Goal: Task Accomplishment & Management: Manage account settings

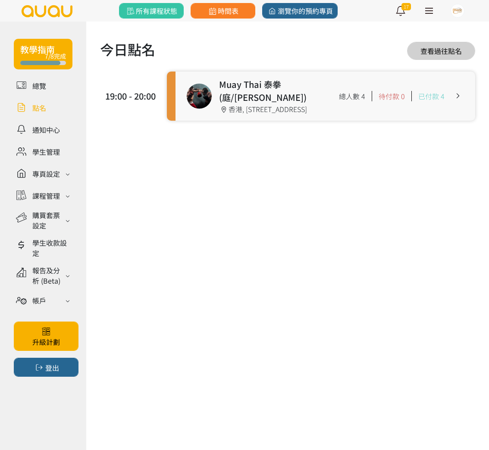
click at [200, 101] on link at bounding box center [326, 96] width 300 height 49
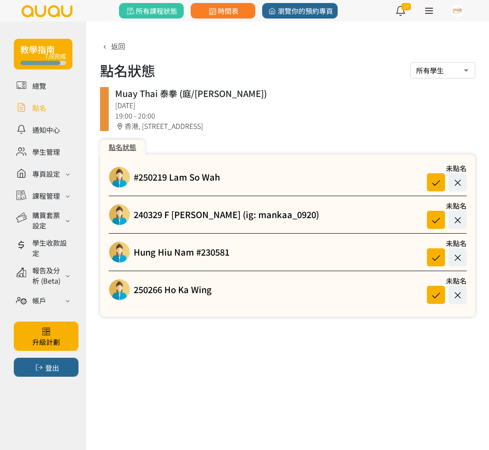
click at [38, 109] on link at bounding box center [43, 107] width 59 height 15
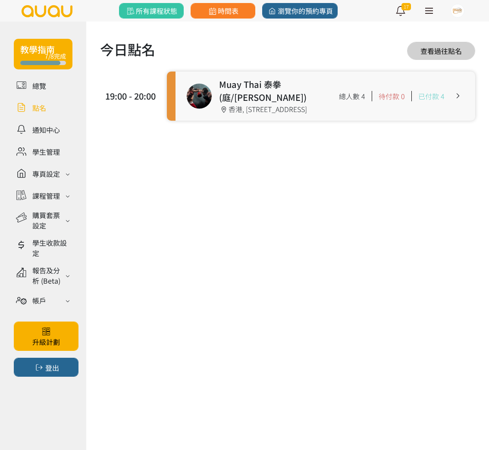
click at [217, 86] on link at bounding box center [326, 96] width 300 height 49
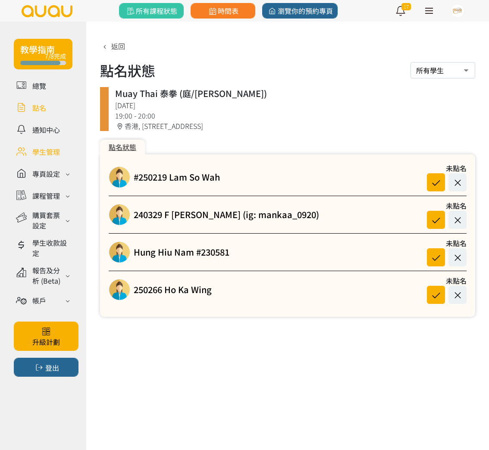
click at [53, 152] on link at bounding box center [43, 151] width 59 height 15
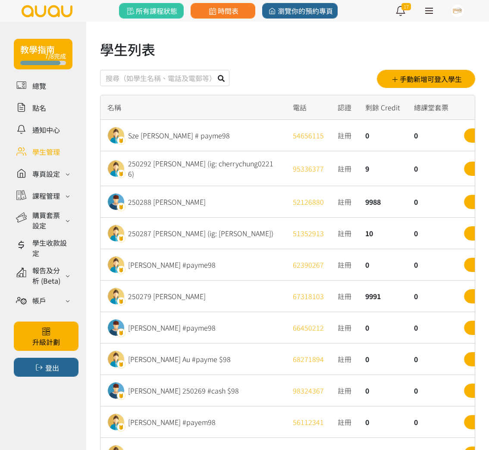
click at [153, 78] on input "text" at bounding box center [164, 78] width 129 height 16
type input "rena"
click at [213, 70] on button at bounding box center [221, 78] width 16 height 16
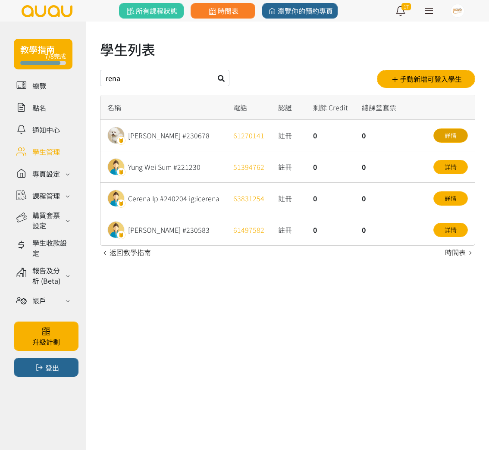
click at [449, 138] on link "詳情" at bounding box center [450, 136] width 34 height 14
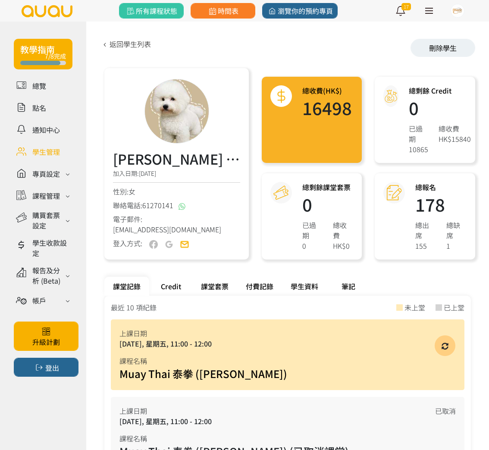
click at [172, 282] on div "Credit" at bounding box center [170, 286] width 43 height 19
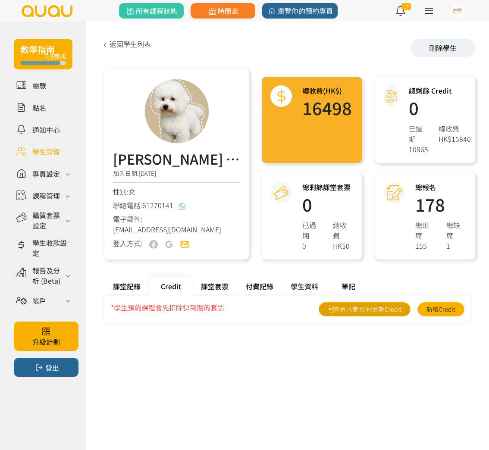
click at [392, 307] on link "查看已使用/已到期Credit" at bounding box center [365, 309] width 92 height 14
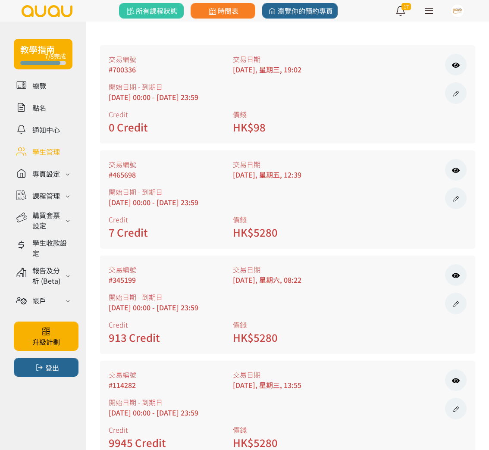
scroll to position [135, 0]
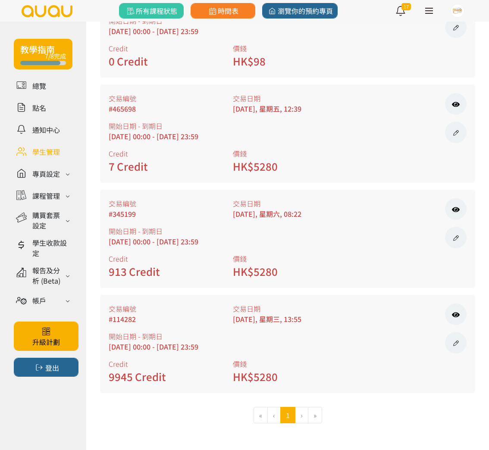
click at [303, 420] on li "›" at bounding box center [301, 415] width 13 height 16
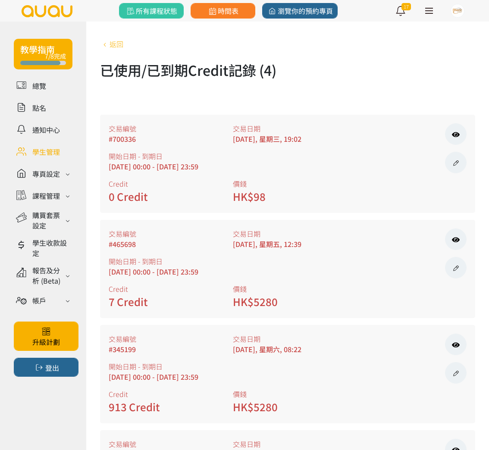
click at [116, 41] on link "返回" at bounding box center [111, 44] width 23 height 10
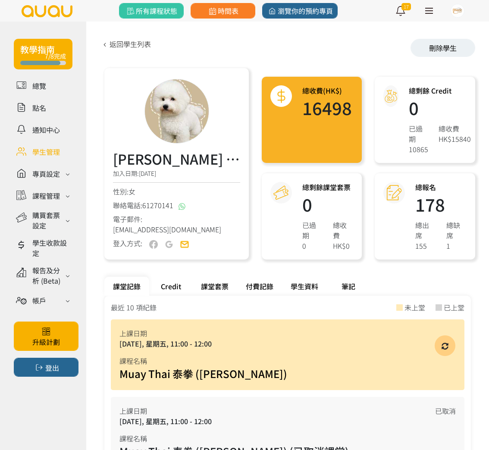
click at [182, 286] on div "Credit" at bounding box center [170, 286] width 43 height 19
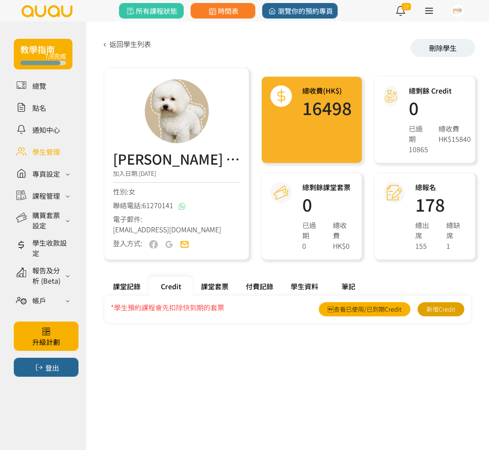
click at [442, 310] on link "新增Credit" at bounding box center [440, 309] width 47 height 14
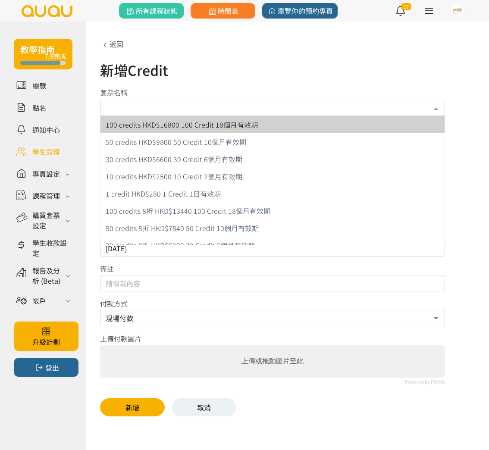
click at [385, 110] on div "請選擇套票或輸入以下資料" at bounding box center [272, 107] width 345 height 17
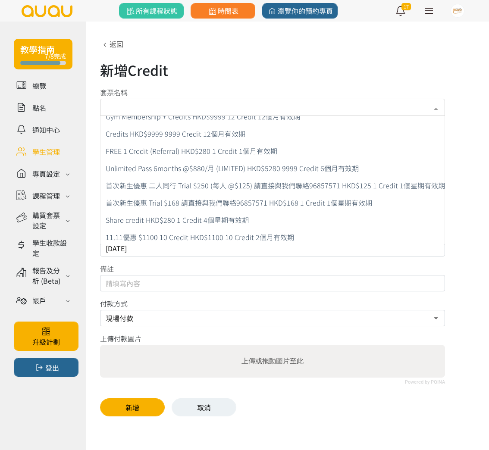
scroll to position [389, 0]
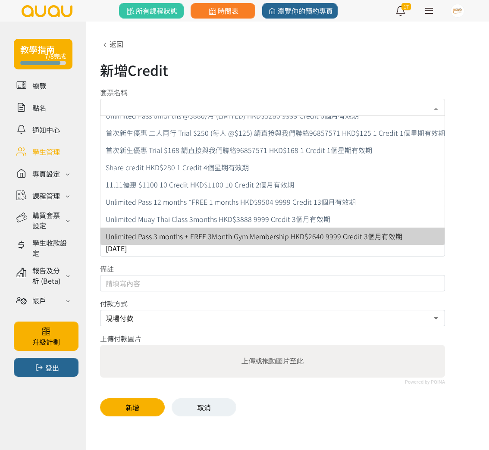
click at [324, 239] on span "Unlimited Pass 3 months + FREE 3Month Gym Membership HKD$2640 9999 Credit 3個月有效期" at bounding box center [254, 236] width 297 height 10
type input "2640"
type input "9999"
type input "2025-08-13"
type input "2025-11-13"
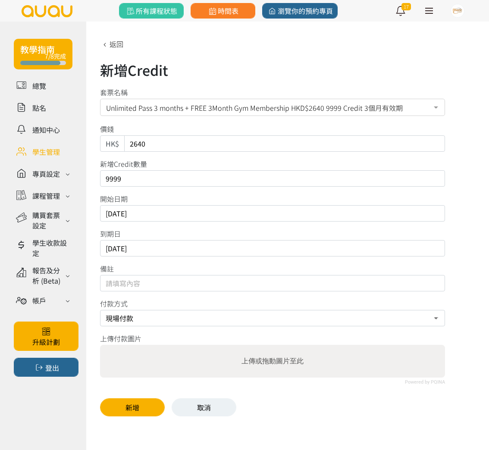
click at [373, 189] on div "新增Credit 套票名稱 Unlimited Pass 3 months + FREE 3Month Gym Membership HKD$2640 999…" at bounding box center [287, 228] width 375 height 378
click at [377, 109] on span "Unlimited Pass 3 months + FREE 3Month Gym Membership HKD$2640 9999 Credit 3個月有效期" at bounding box center [272, 106] width 333 height 11
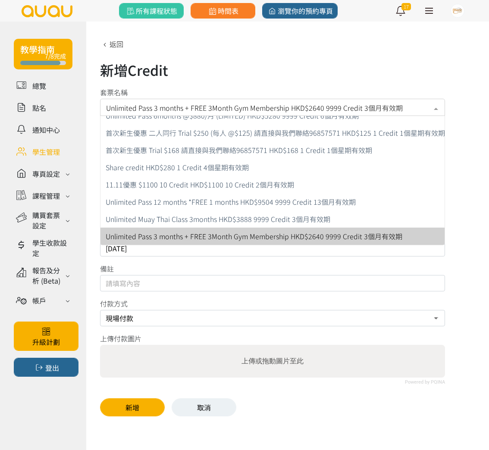
click at [377, 109] on span "Unlimited Pass 3 months + FREE 3Month Gym Membership HKD$2640 9999 Credit 3個月有效期" at bounding box center [272, 106] width 333 height 11
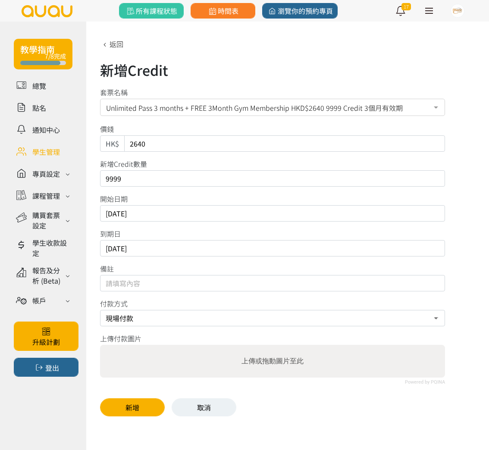
click at [158, 212] on input "2025-08-13" at bounding box center [272, 213] width 345 height 16
type input "2025-07-30"
click at [184, 246] on input "2025-11-13" at bounding box center [272, 248] width 345 height 16
type input "2025-10-30"
click at [129, 402] on button "新增" at bounding box center [132, 407] width 65 height 18
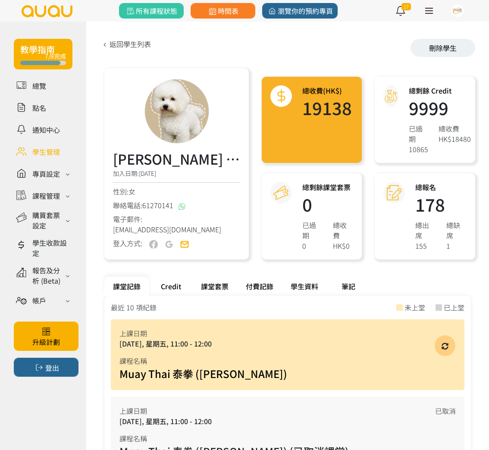
click at [177, 282] on div "Credit" at bounding box center [170, 286] width 43 height 19
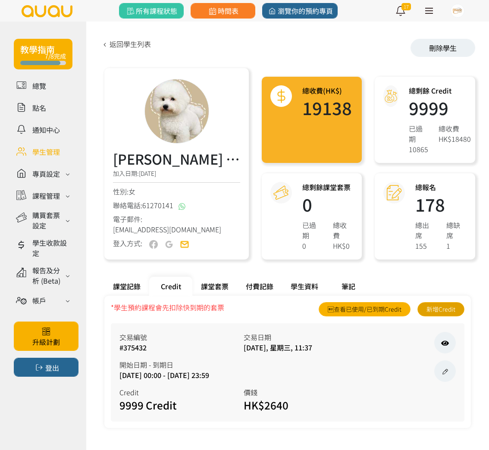
click at [436, 307] on link "新增Credit" at bounding box center [440, 309] width 47 height 14
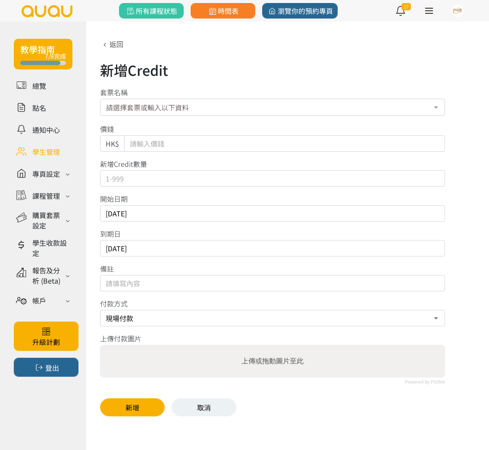
click at [180, 214] on input "[DATE]" at bounding box center [272, 213] width 345 height 16
type input "[DATE]"
click at [311, 251] on input "[DATE]" at bounding box center [272, 248] width 345 height 16
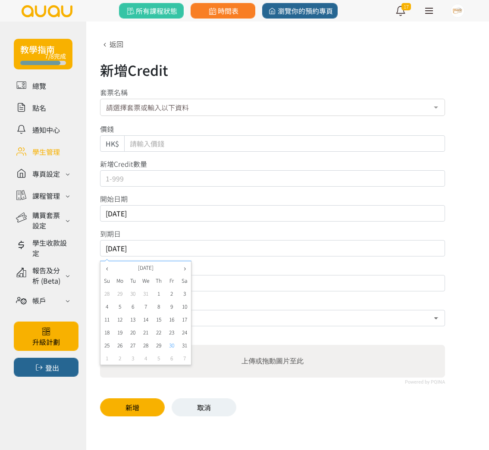
type input "2026/01/30"
click at [262, 389] on div "新增Credit 套票名稱 請選擇套票或輸入以下資料 100 credits HKD$16800 100 Credit 18個月有效期 50 credits …" at bounding box center [287, 228] width 375 height 378
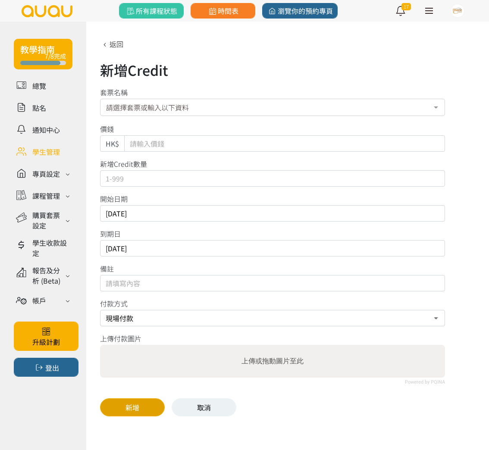
click at [140, 411] on button "新增" at bounding box center [132, 407] width 65 height 18
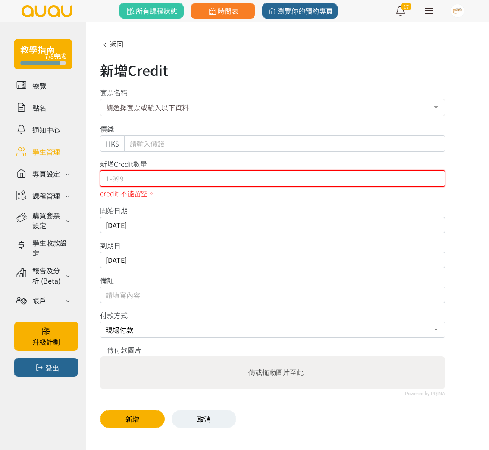
click at [144, 185] on input "text" at bounding box center [272, 178] width 345 height 16
type input "9999"
click at [210, 102] on div "請選擇套票或輸入以下資料" at bounding box center [272, 107] width 345 height 17
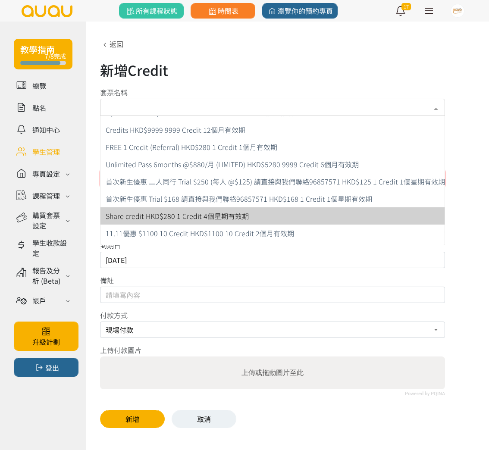
scroll to position [389, 0]
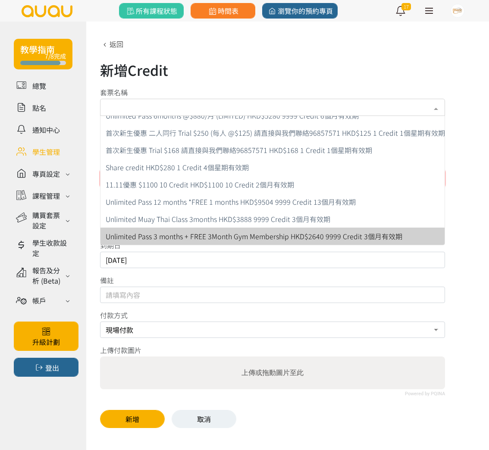
click at [244, 231] on span "Unlimited Pass 3 months + FREE 3Month Gym Membership HKD$2640 9999 Credit 3個月有效期" at bounding box center [275, 236] width 350 height 17
type input "2640"
type input "2025-08-13"
type input "2025-11-13"
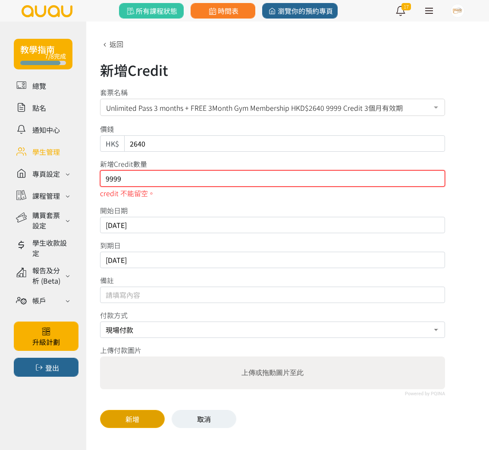
click at [147, 414] on button "新增" at bounding box center [132, 419] width 65 height 18
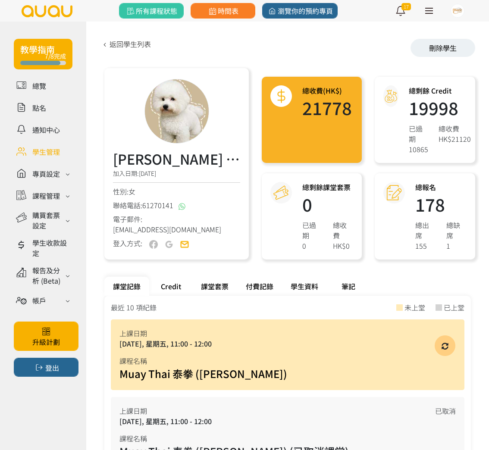
click at [173, 285] on div "Credit" at bounding box center [170, 286] width 43 height 19
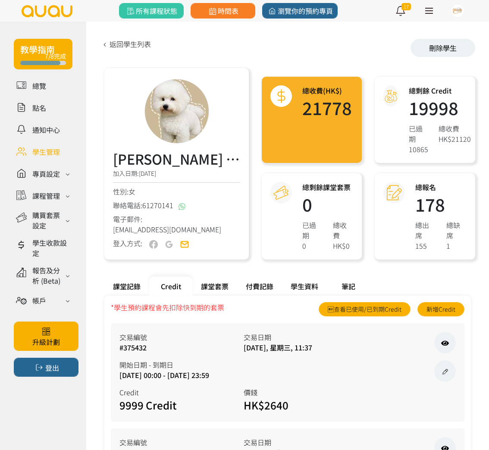
scroll to position [103, 0]
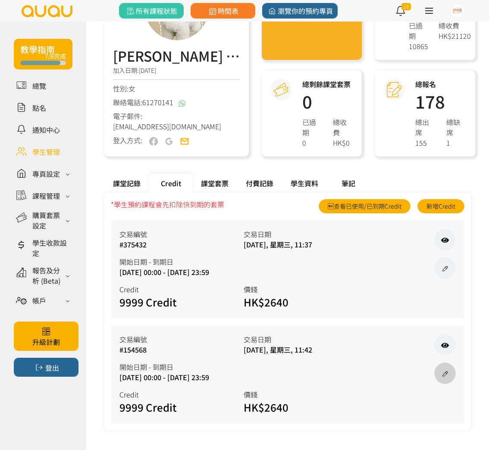
click at [446, 377] on icon at bounding box center [444, 373] width 9 height 7
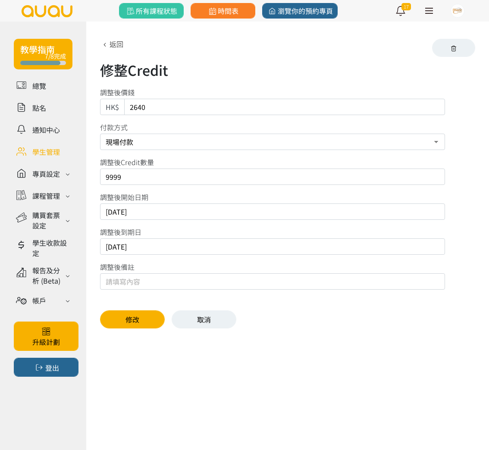
drag, startPoint x: 169, startPoint y: 211, endPoint x: 153, endPoint y: 230, distance: 25.4
click at [125, 212] on input "2025/08/13" at bounding box center [272, 212] width 345 height 16
type input "2025/10/29"
click at [151, 314] on button "修改" at bounding box center [132, 319] width 65 height 18
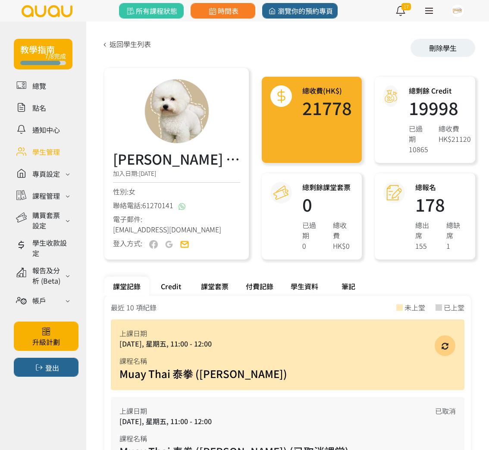
click at [176, 284] on div "Credit" at bounding box center [170, 286] width 43 height 19
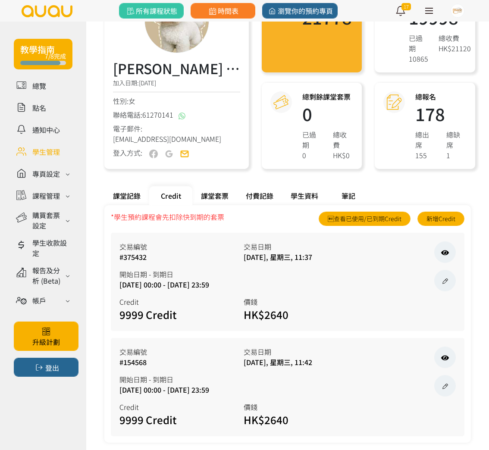
scroll to position [103, 0]
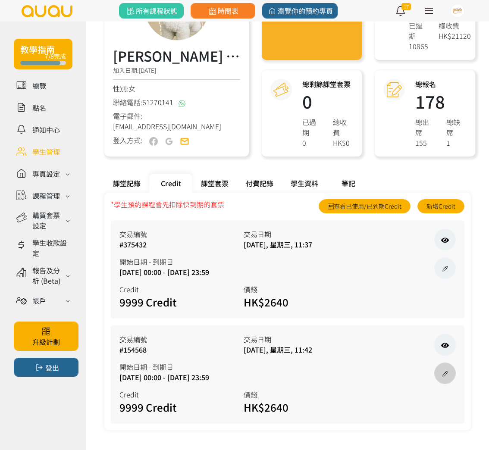
click at [448, 370] on icon at bounding box center [444, 373] width 9 height 7
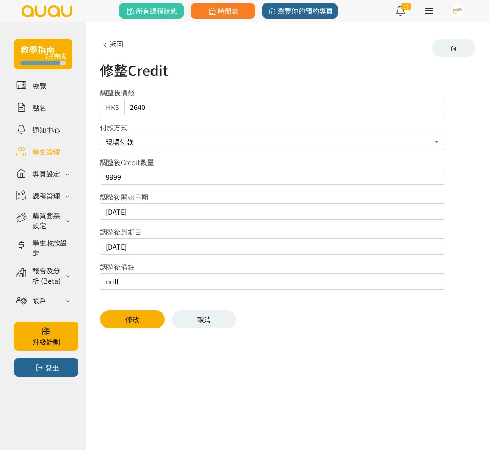
drag, startPoint x: 147, startPoint y: 249, endPoint x: 118, endPoint y: 248, distance: 28.5
click at [118, 248] on input "2025/11/13" at bounding box center [272, 246] width 345 height 16
type input "2026/01/29"
click at [125, 326] on button "修改" at bounding box center [132, 319] width 65 height 18
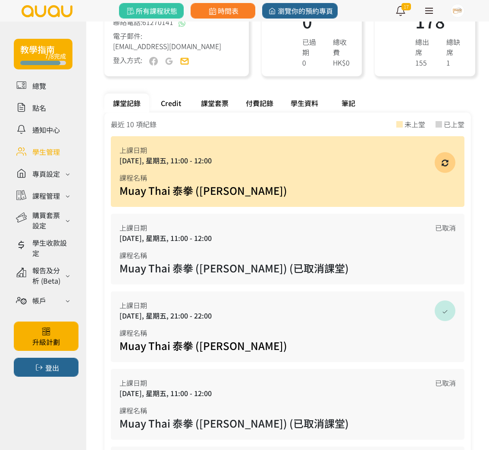
click at [167, 100] on div "Credit" at bounding box center [170, 103] width 43 height 19
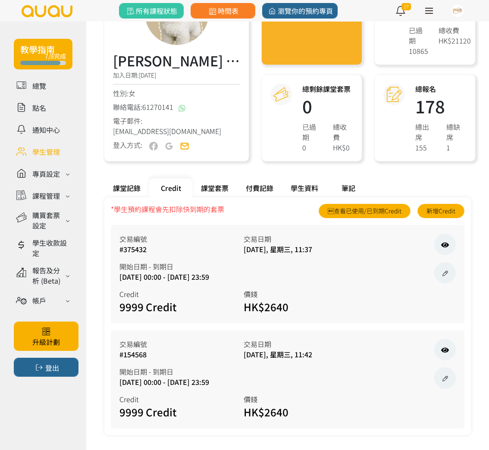
scroll to position [103, 0]
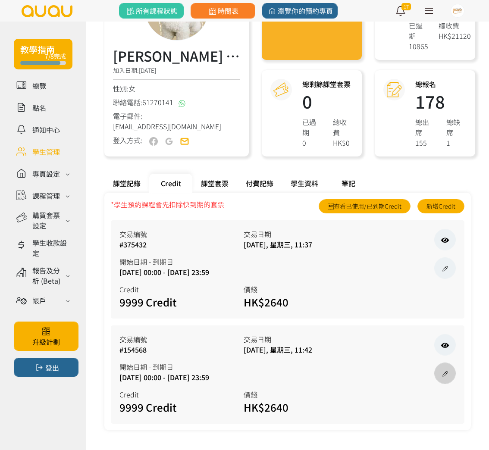
click at [449, 377] on icon at bounding box center [444, 373] width 9 height 7
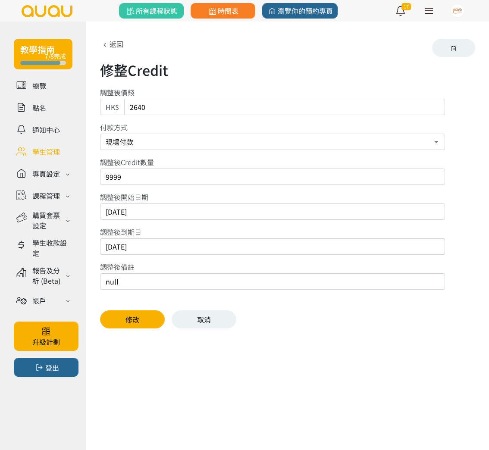
click at [188, 242] on input "2026/01/29" at bounding box center [272, 246] width 345 height 16
type input "2026/01/30"
click at [146, 324] on button "修改" at bounding box center [132, 319] width 65 height 18
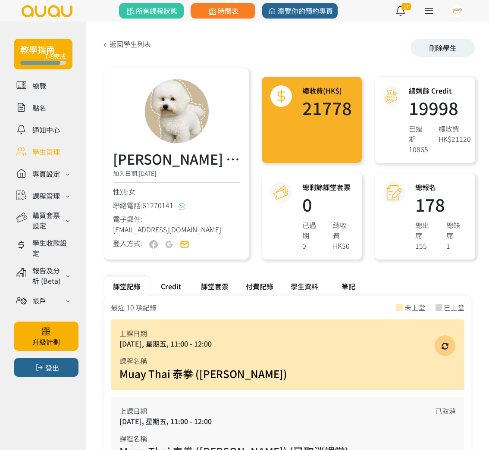
click at [177, 288] on div "Credit" at bounding box center [170, 286] width 43 height 19
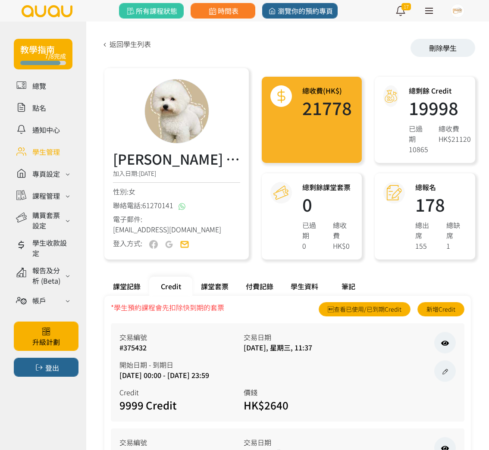
click at [130, 287] on div "課堂記錄" at bounding box center [126, 286] width 45 height 19
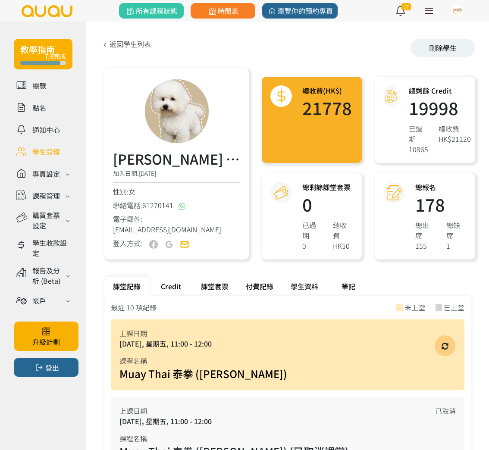
click at [48, 150] on link at bounding box center [43, 151] width 59 height 15
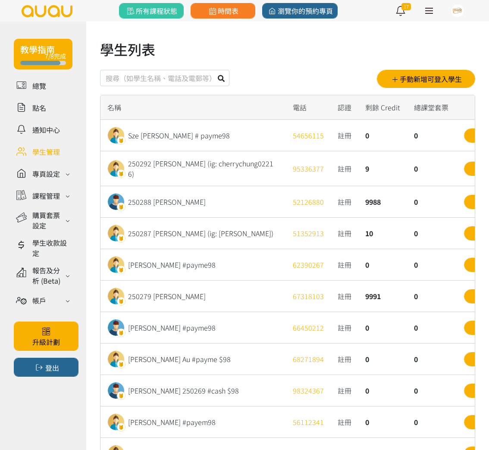
click at [158, 80] on input "text" at bounding box center [164, 78] width 129 height 16
type input "230678"
click at [213, 70] on button at bounding box center [221, 78] width 16 height 16
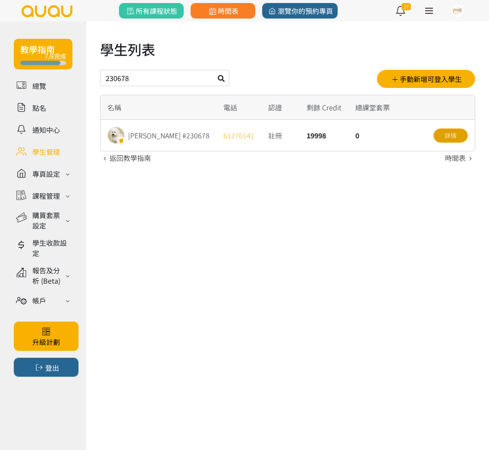
click at [442, 133] on link "詳情" at bounding box center [450, 136] width 34 height 14
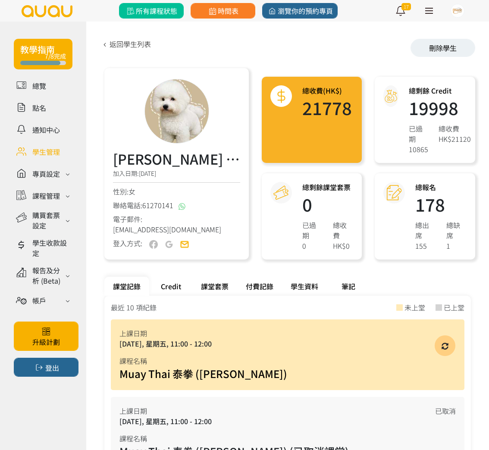
click at [144, 17] on link "所有課程狀態" at bounding box center [151, 11] width 65 height 16
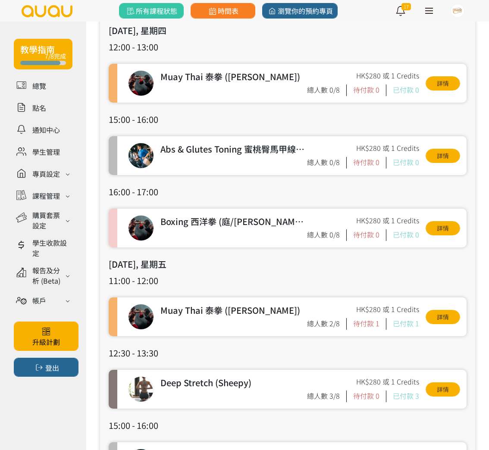
scroll to position [213, 0]
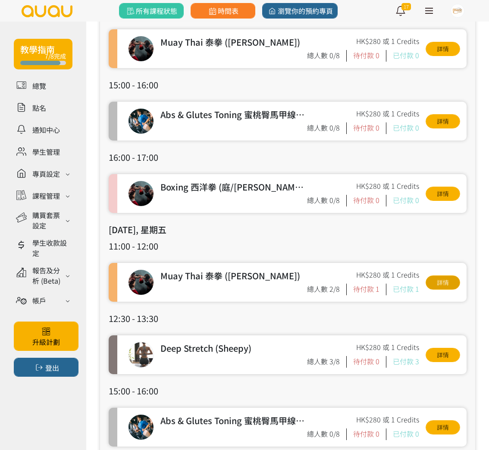
click at [442, 285] on link "詳情" at bounding box center [443, 283] width 34 height 14
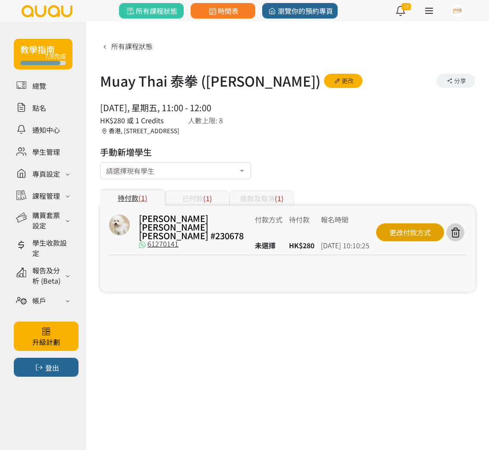
click at [422, 229] on div "更改付款方式" at bounding box center [410, 232] width 68 height 18
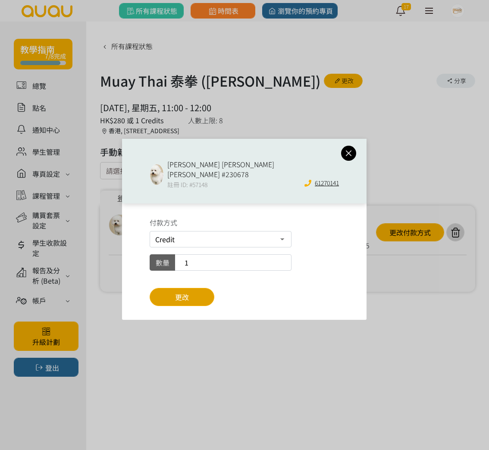
click at [201, 289] on button "更改" at bounding box center [182, 297] width 65 height 18
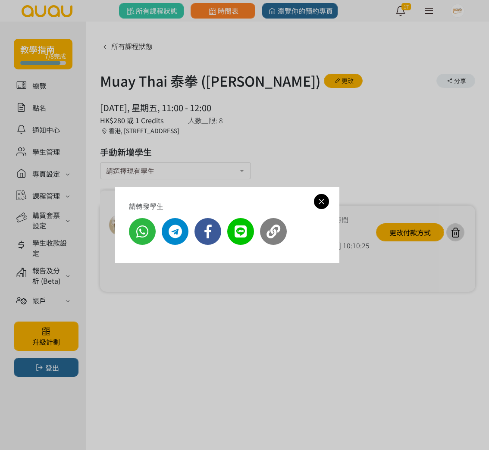
click at [316, 201] on icon at bounding box center [321, 201] width 15 height 11
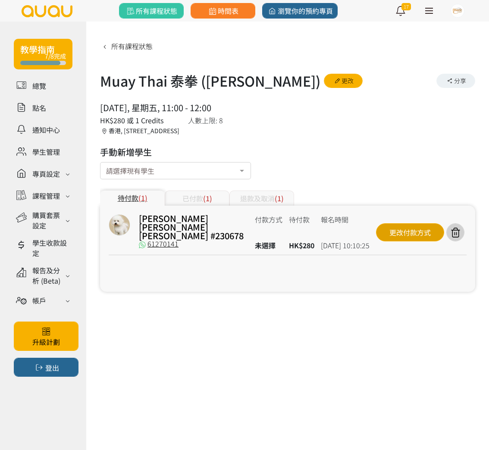
click at [394, 230] on div "更改付款方式" at bounding box center [410, 232] width 68 height 18
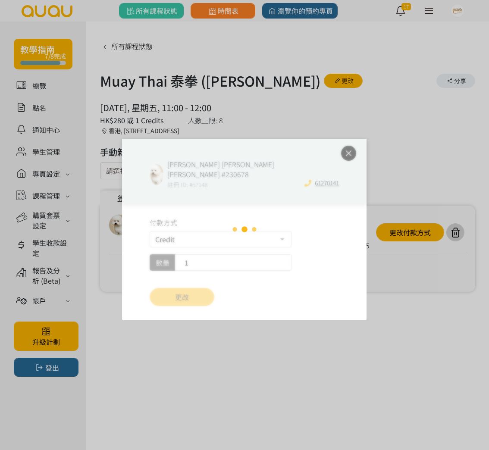
click at [347, 152] on div "Loading" at bounding box center [244, 229] width 245 height 181
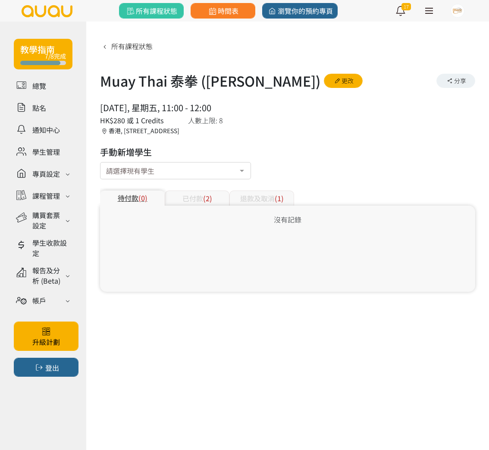
click at [202, 204] on div "已付款 (2)" at bounding box center [197, 198] width 65 height 15
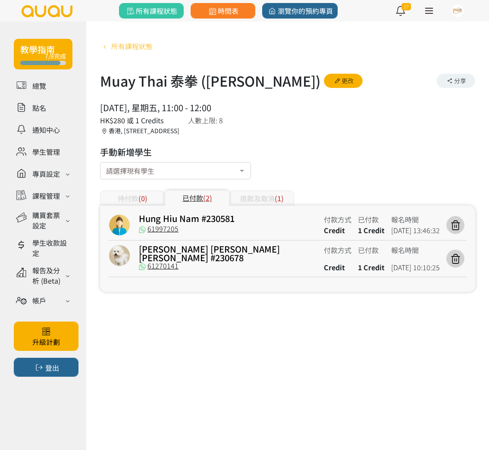
click at [129, 41] on span "所有課程狀態" at bounding box center [131, 46] width 41 height 10
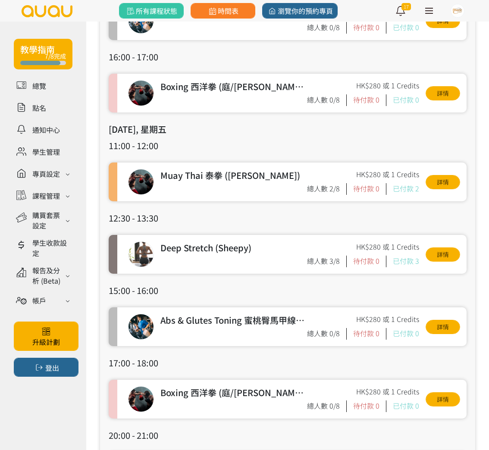
scroll to position [316, 0]
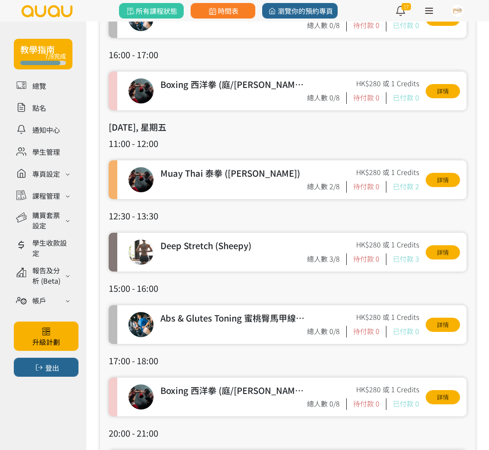
click at [141, 254] on div at bounding box center [141, 252] width 26 height 26
click at [449, 250] on link "詳情" at bounding box center [443, 252] width 34 height 14
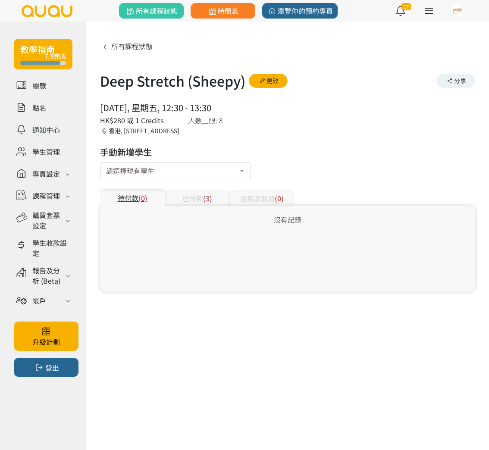
click at [208, 199] on span "(3)" at bounding box center [207, 198] width 9 height 10
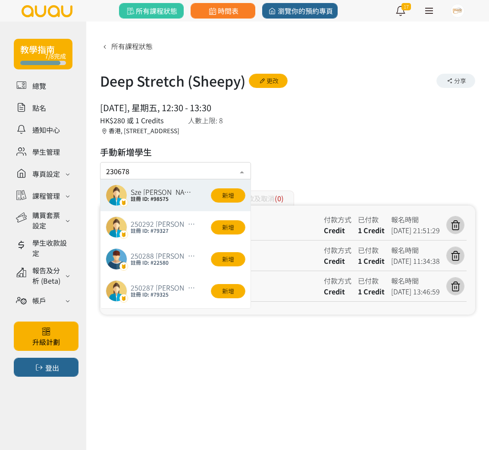
type input "230678"
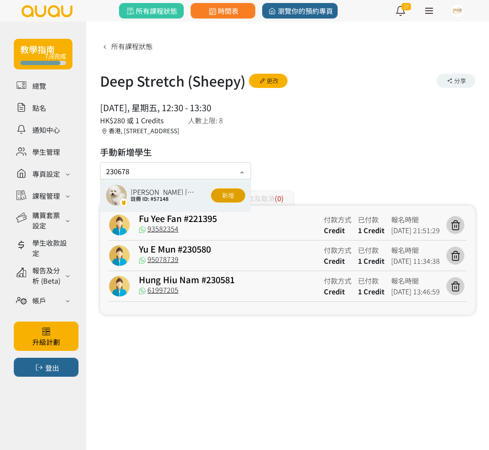
click at [223, 194] on button "新增" at bounding box center [228, 195] width 34 height 14
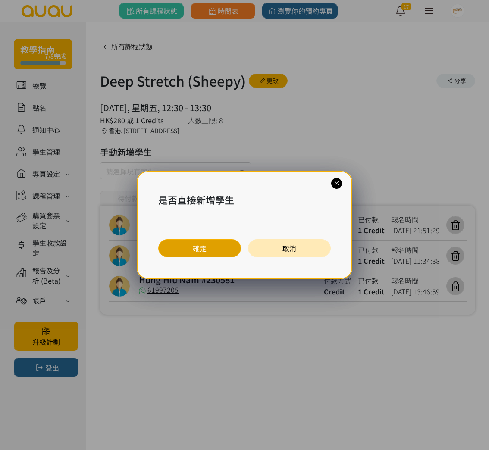
click at [214, 248] on button "確定" at bounding box center [199, 248] width 83 height 18
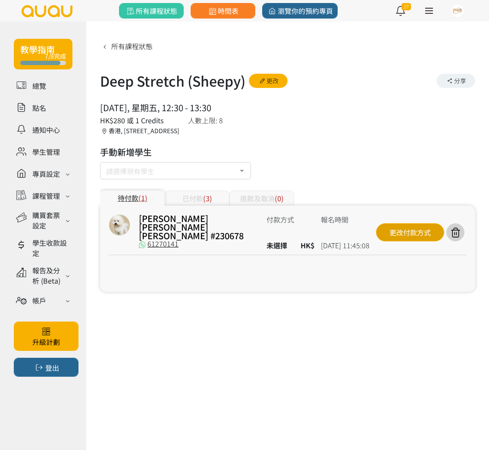
click at [416, 228] on div "更改付款方式" at bounding box center [410, 232] width 68 height 18
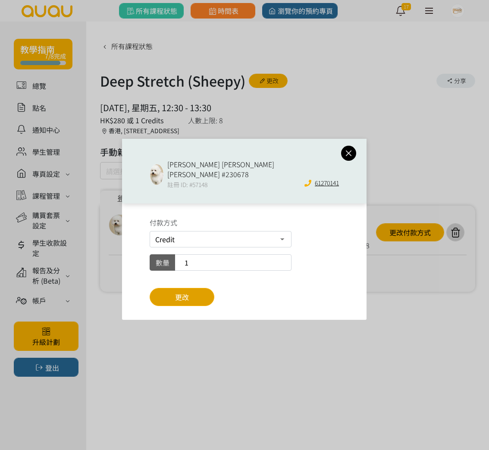
click at [203, 288] on button "更改" at bounding box center [182, 297] width 65 height 18
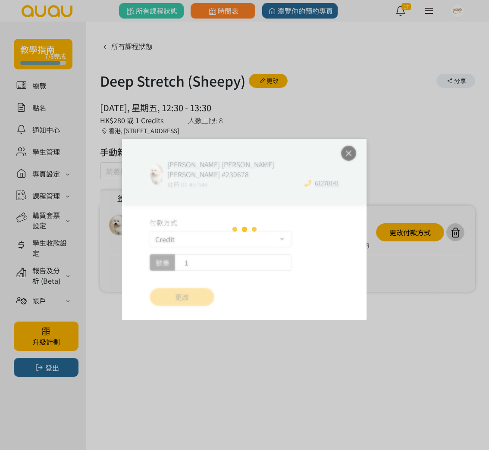
click at [347, 151] on div "Loading" at bounding box center [244, 229] width 245 height 181
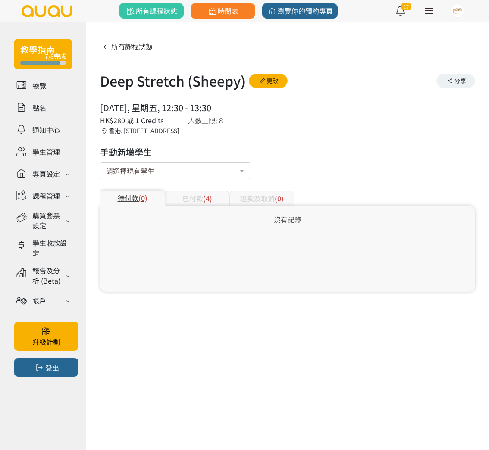
click at [219, 198] on div "已付款 (4)" at bounding box center [197, 198] width 65 height 15
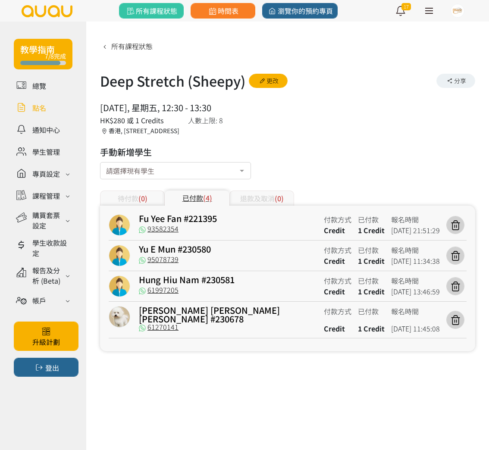
click at [52, 112] on link at bounding box center [43, 107] width 59 height 15
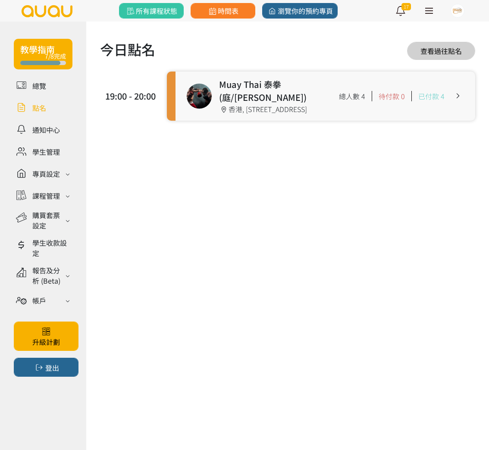
click at [230, 88] on link at bounding box center [326, 96] width 300 height 49
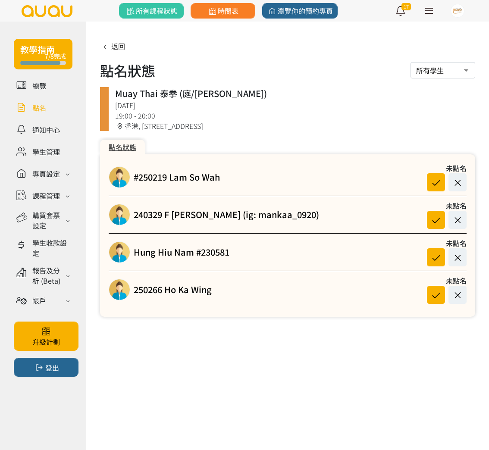
click at [58, 105] on link at bounding box center [43, 107] width 59 height 15
